Goal: Information Seeking & Learning: Understand process/instructions

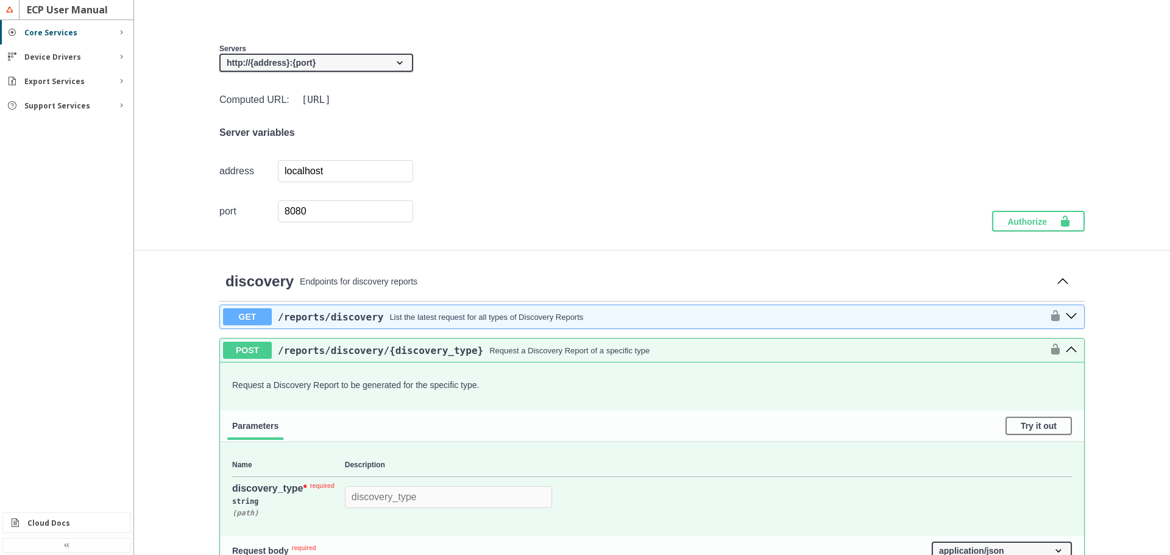
scroll to position [74, 0]
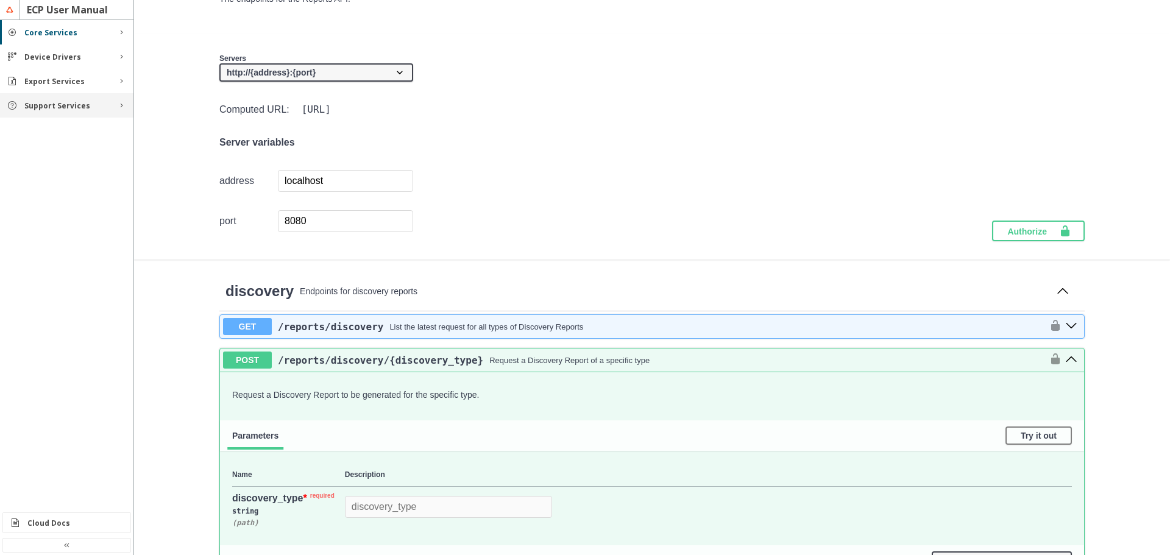
click at [80, 113] on div "Support Services" at bounding box center [66, 105] width 133 height 24
click at [0, 0] on slot "Rules" at bounding box center [0, 0] width 0 height 0
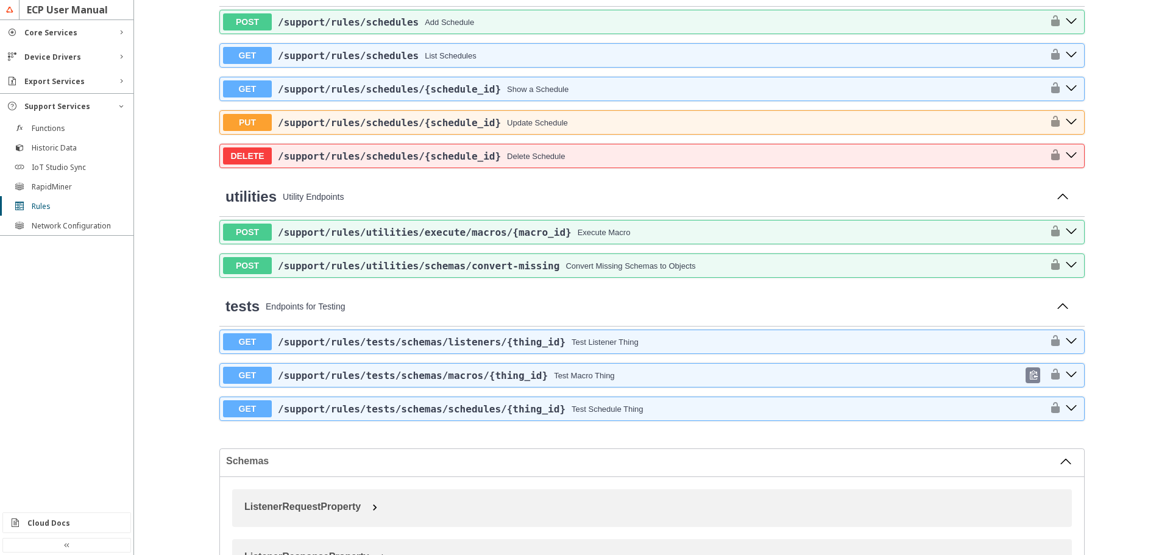
scroll to position [914, 0]
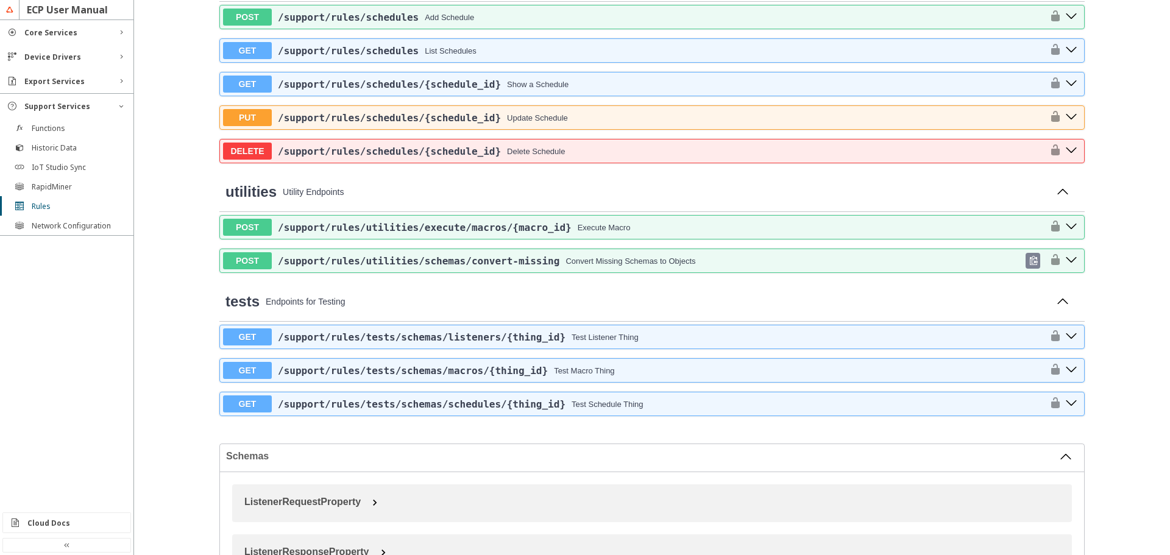
click at [491, 264] on span "/support /rules /utilities /schemas /convert-missing" at bounding box center [418, 261] width 281 height 12
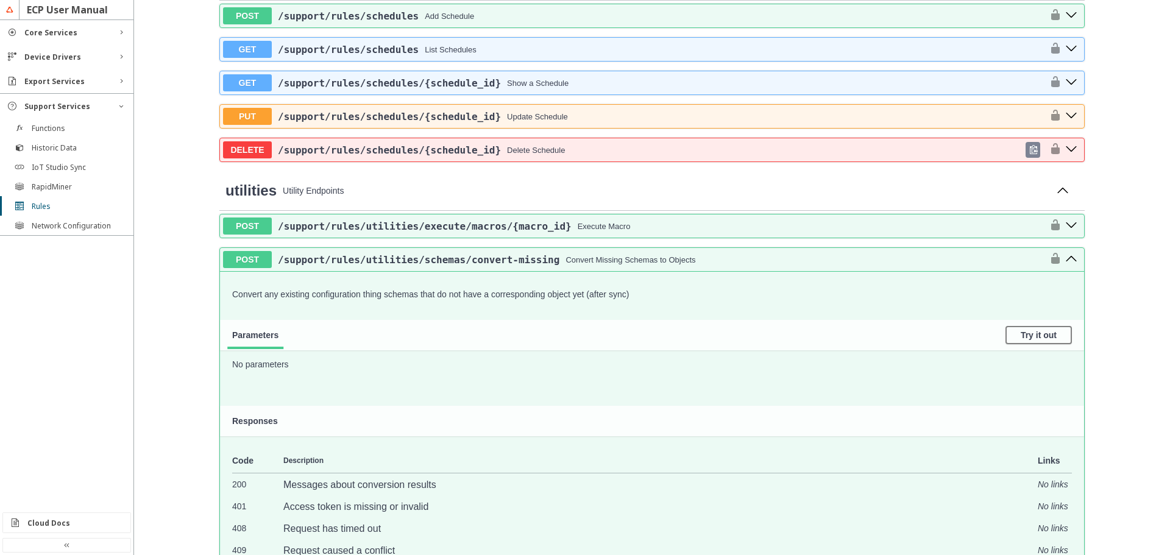
scroll to position [914, 0]
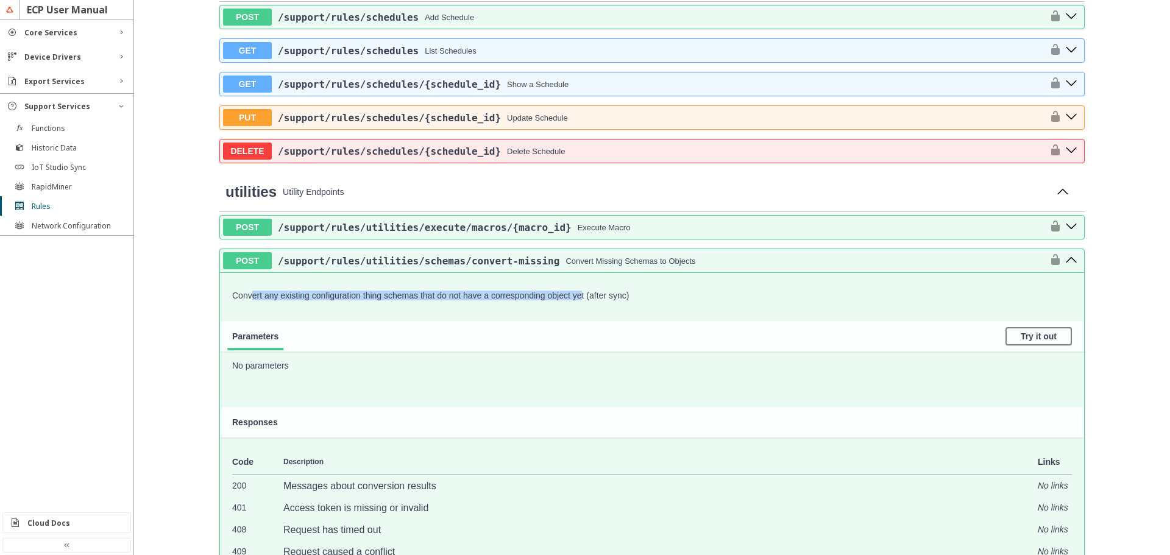
drag, startPoint x: 246, startPoint y: 299, endPoint x: 578, endPoint y: 305, distance: 332.1
click at [578, 305] on div "Convert any existing configuration thing schemas that do not have a correspondi…" at bounding box center [652, 295] width 864 height 45
click at [602, 294] on p "Convert any existing configuration thing schemas that do not have a correspondi…" at bounding box center [651, 296] width 839 height 10
